Goal: Navigation & Orientation: Find specific page/section

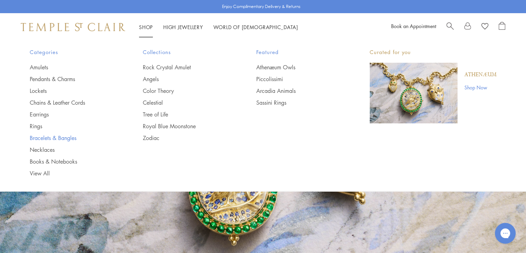
click at [55, 137] on link "Bracelets & Bangles" at bounding box center [73, 138] width 86 height 8
click at [71, 137] on link "Bracelets & Bangles" at bounding box center [73, 138] width 86 height 8
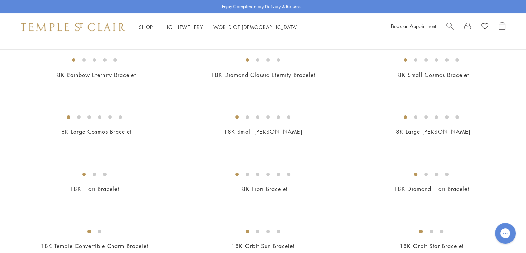
scroll to position [104, 0]
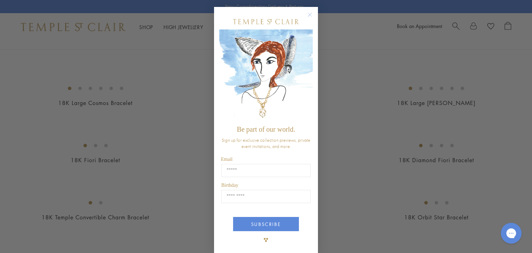
click at [308, 15] on circle "Close dialog" at bounding box center [310, 15] width 8 height 8
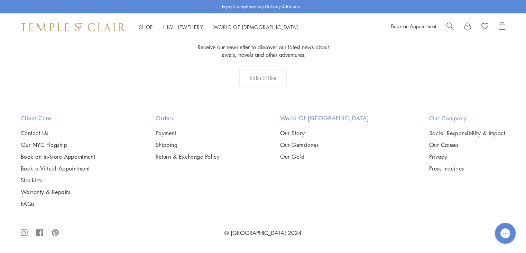
scroll to position [2042, 0]
drag, startPoint x: 75, startPoint y: 29, endPoint x: 79, endPoint y: 27, distance: 5.0
click at [75, 29] on img at bounding box center [73, 27] width 105 height 8
click at [91, 31] on img at bounding box center [73, 27] width 105 height 8
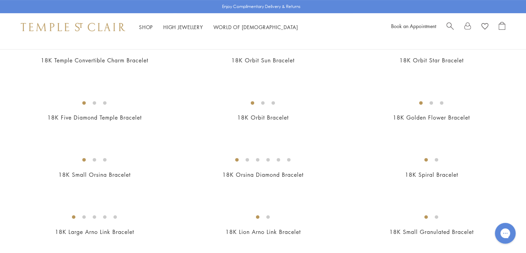
scroll to position [173, 0]
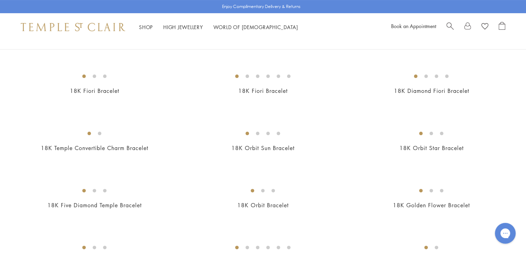
click at [78, 29] on img at bounding box center [73, 27] width 105 height 8
